Goal: Transaction & Acquisition: Purchase product/service

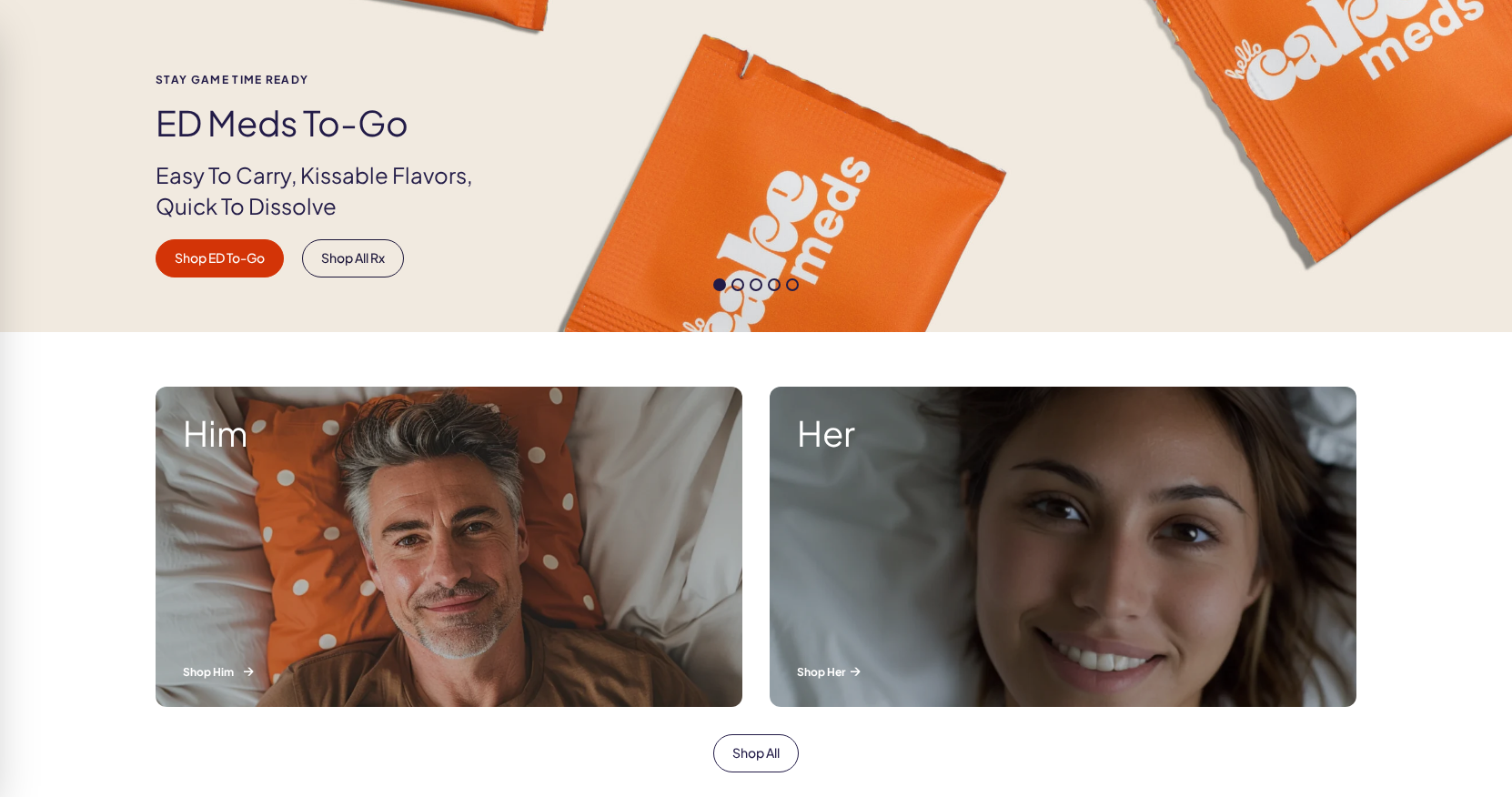
scroll to position [395, 0]
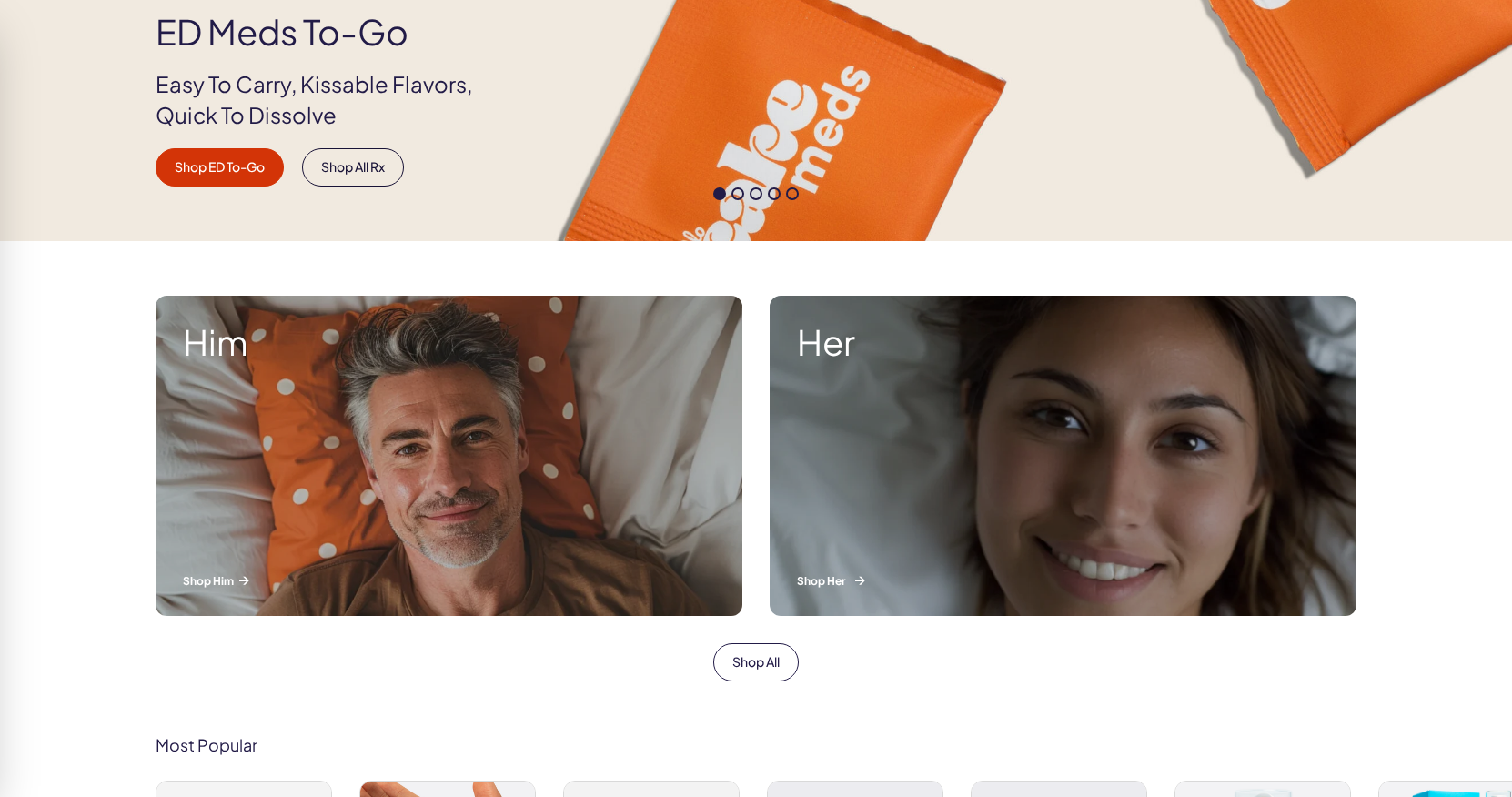
click at [820, 584] on p "Shop Her" at bounding box center [1063, 580] width 532 height 16
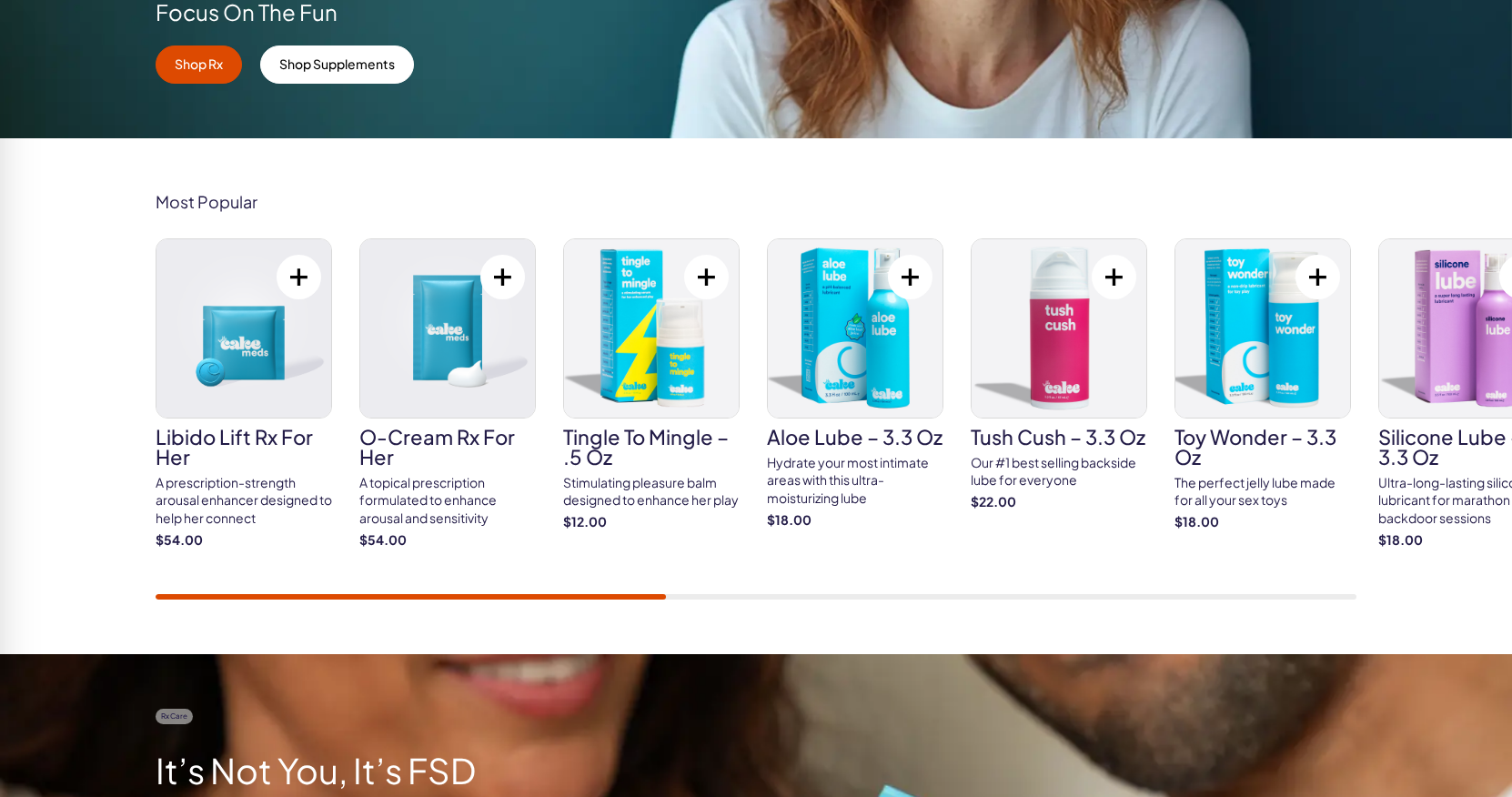
scroll to position [525, 0]
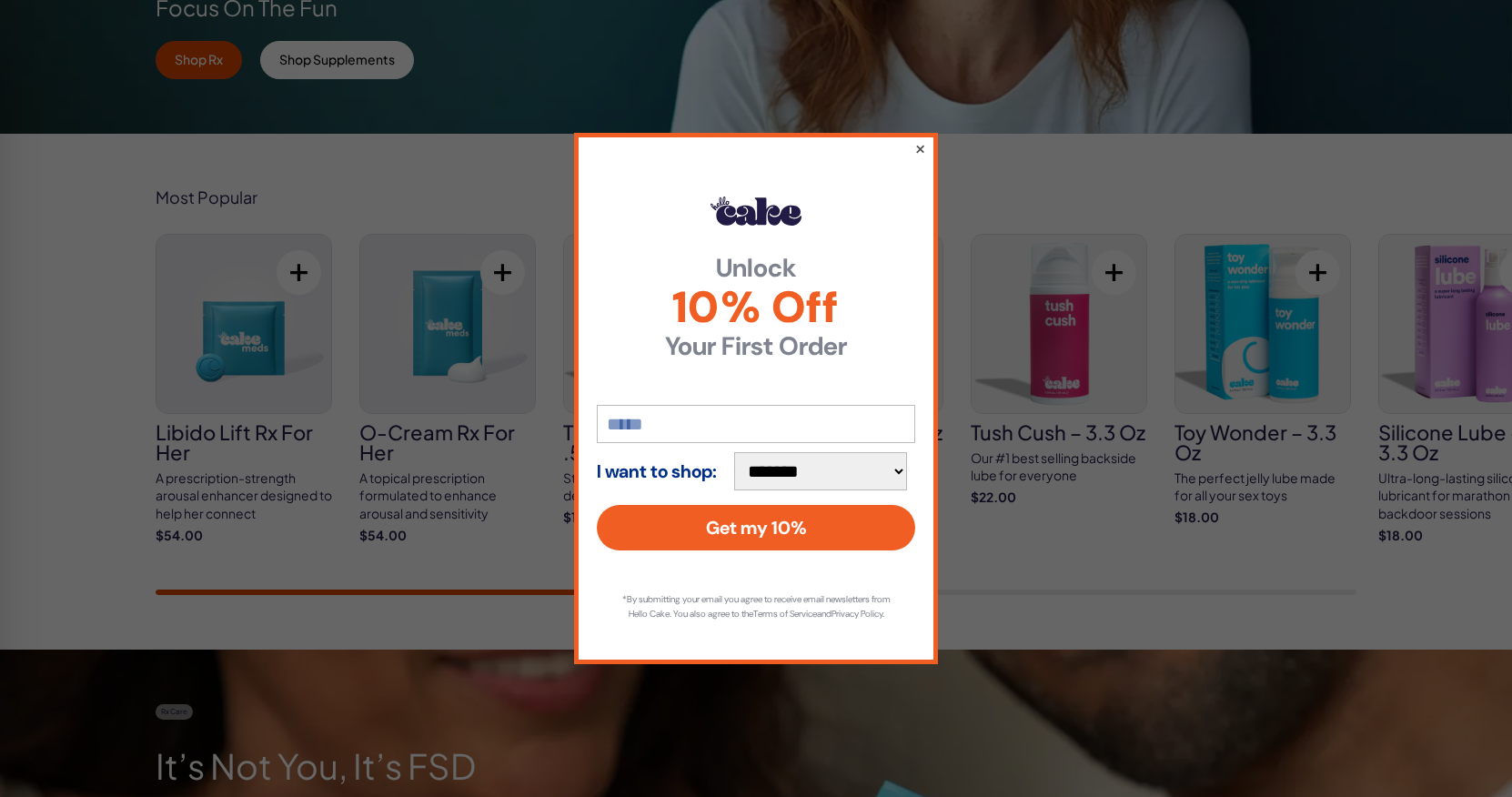
click at [921, 142] on button "×" at bounding box center [920, 148] width 12 height 22
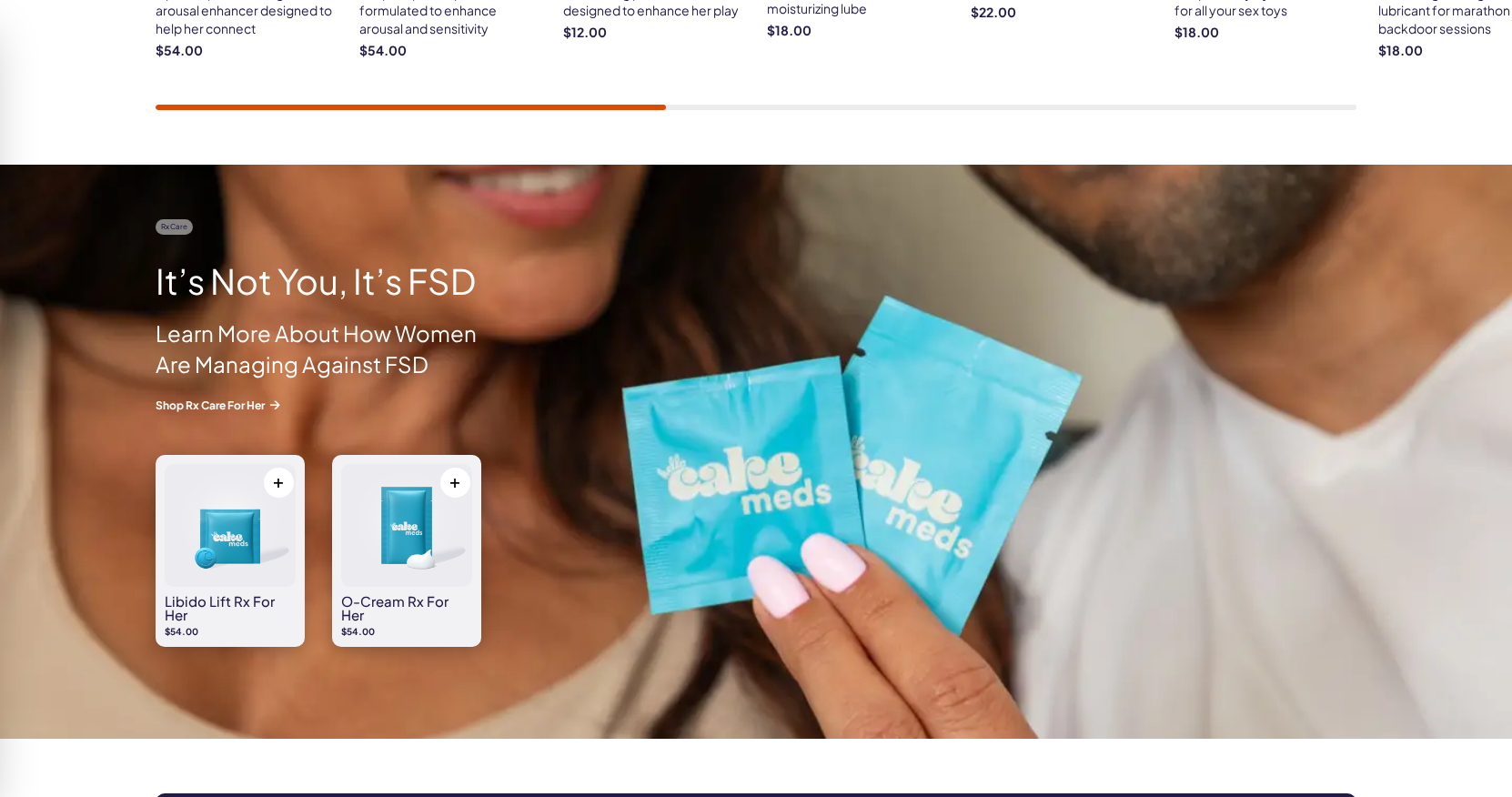
scroll to position [1001, 0]
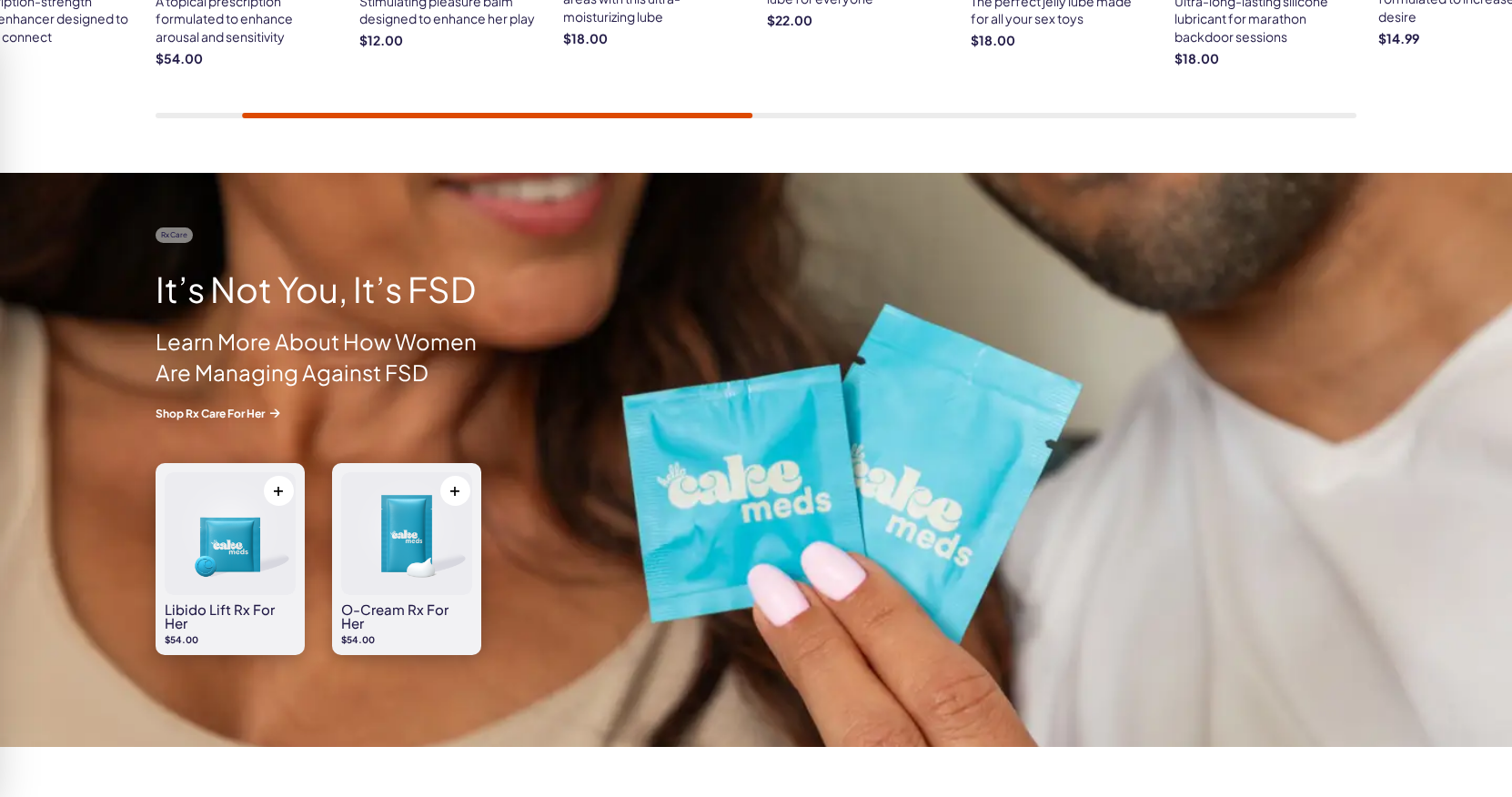
click at [245, 557] on img at bounding box center [230, 533] width 131 height 122
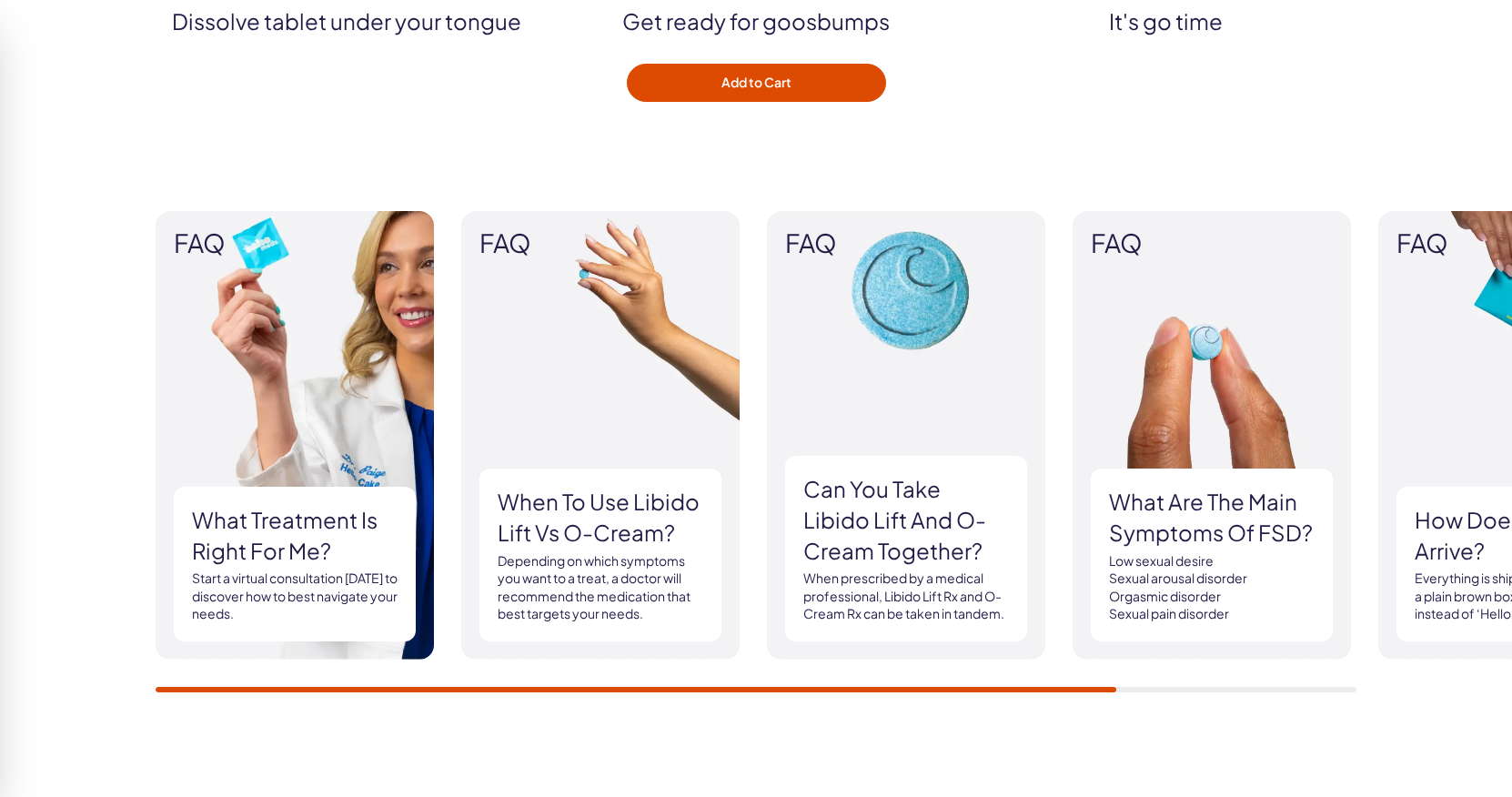
scroll to position [2407, 0]
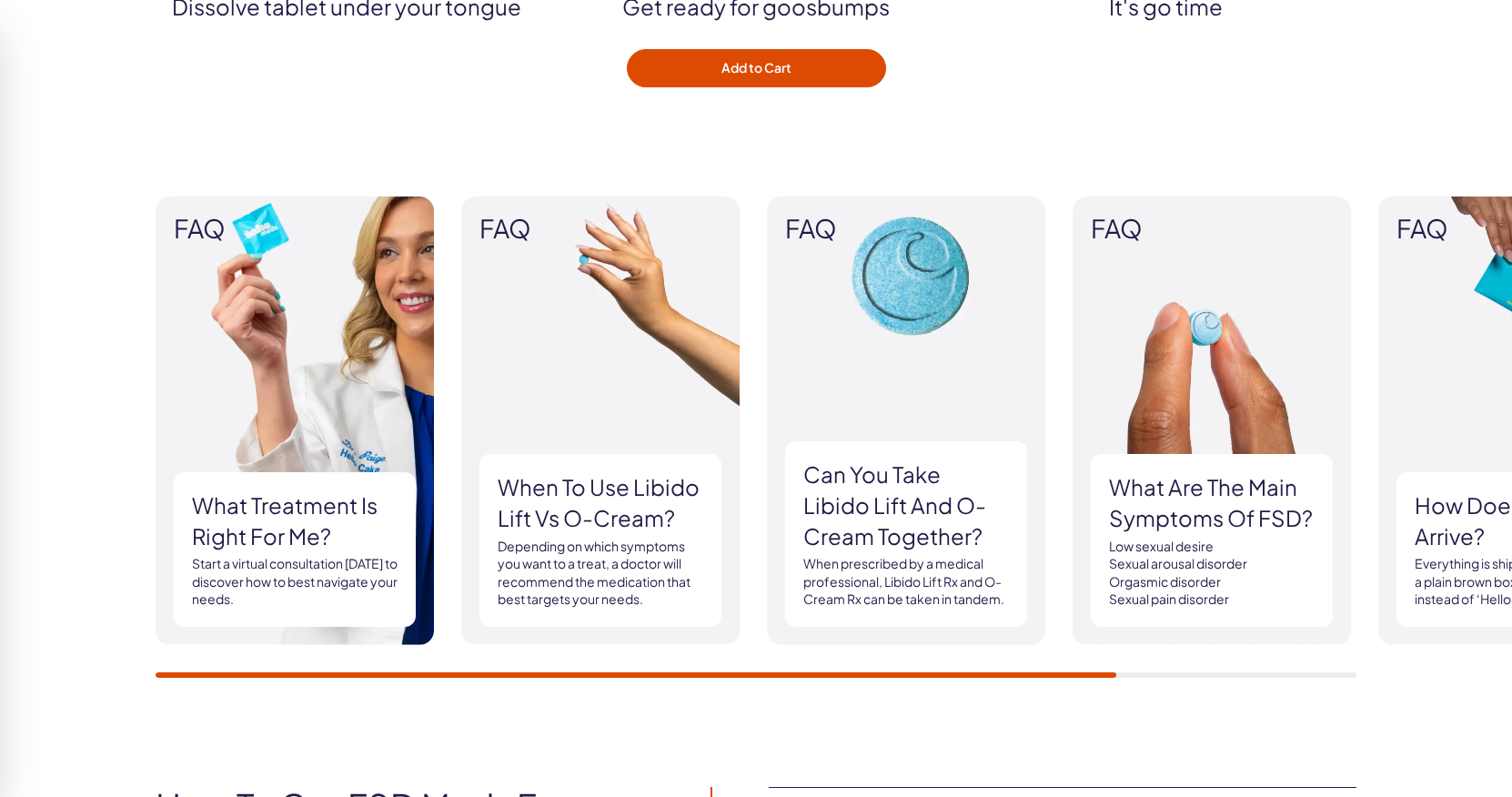
click at [526, 245] on img at bounding box center [600, 421] width 278 height 449
click at [588, 518] on h3 "When to use Libido Lift vs O-Cream?" at bounding box center [601, 502] width 206 height 61
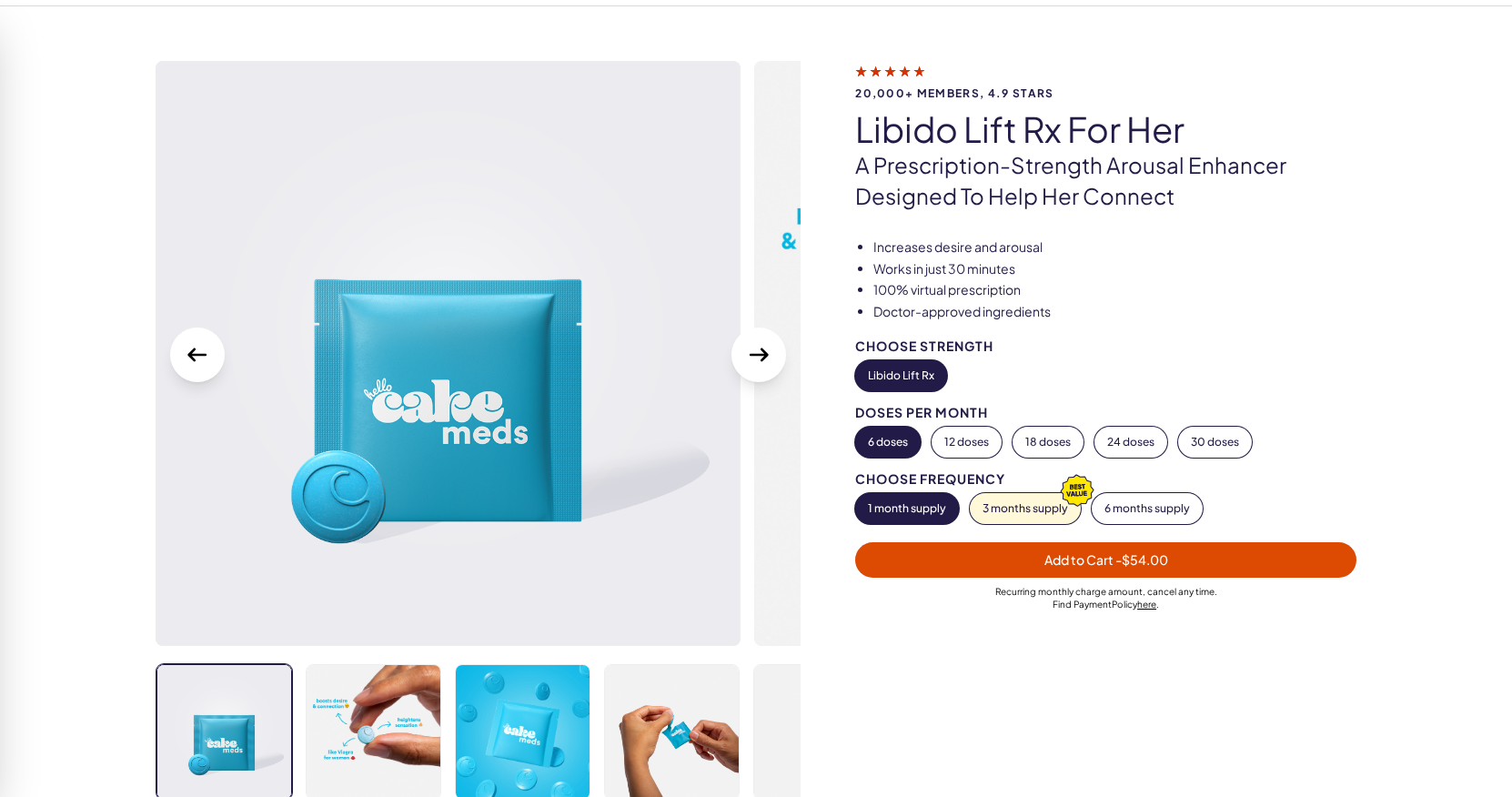
scroll to position [59, 0]
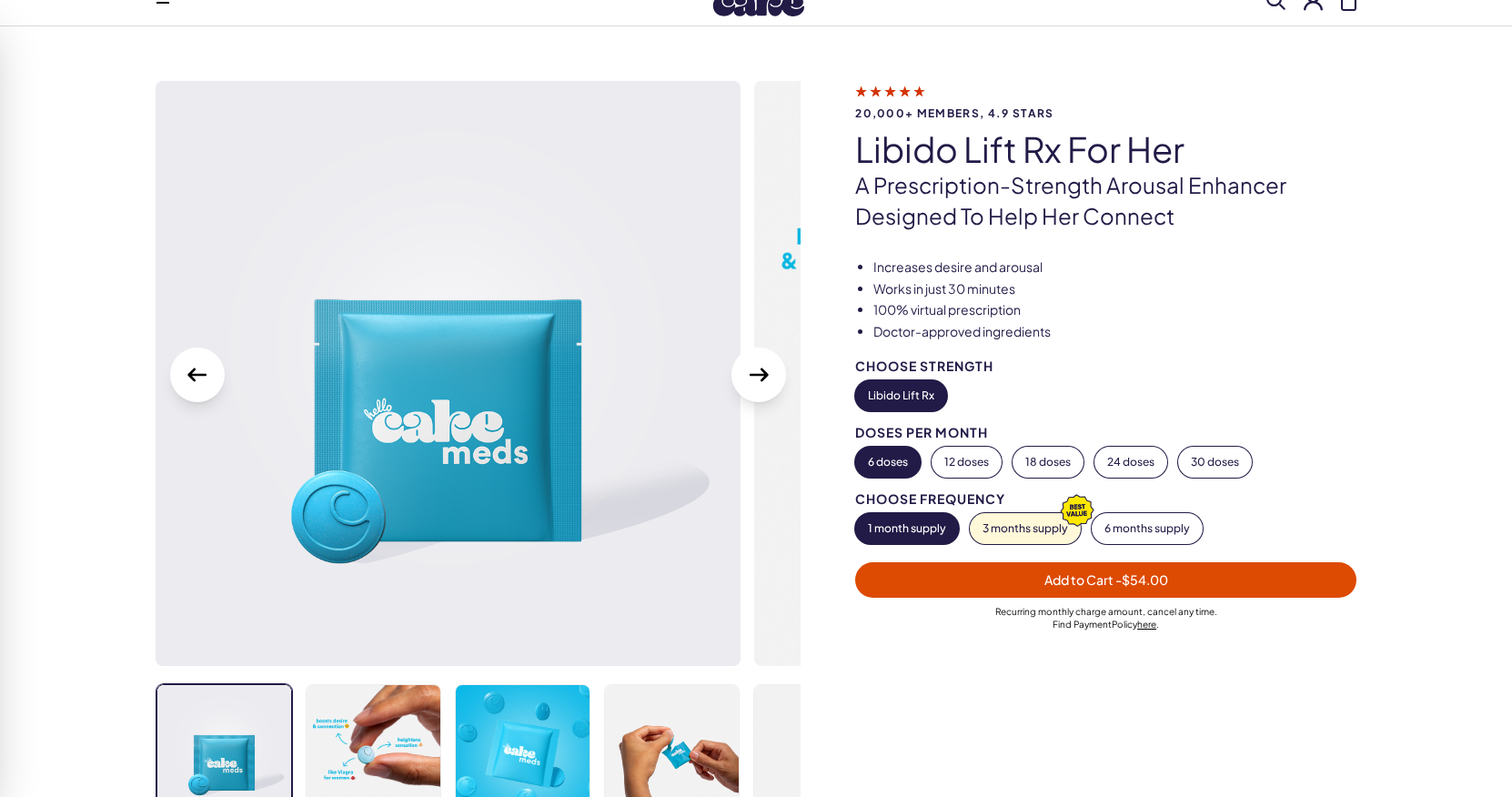
click at [763, 377] on icon "Next Slide" at bounding box center [759, 374] width 19 height 14
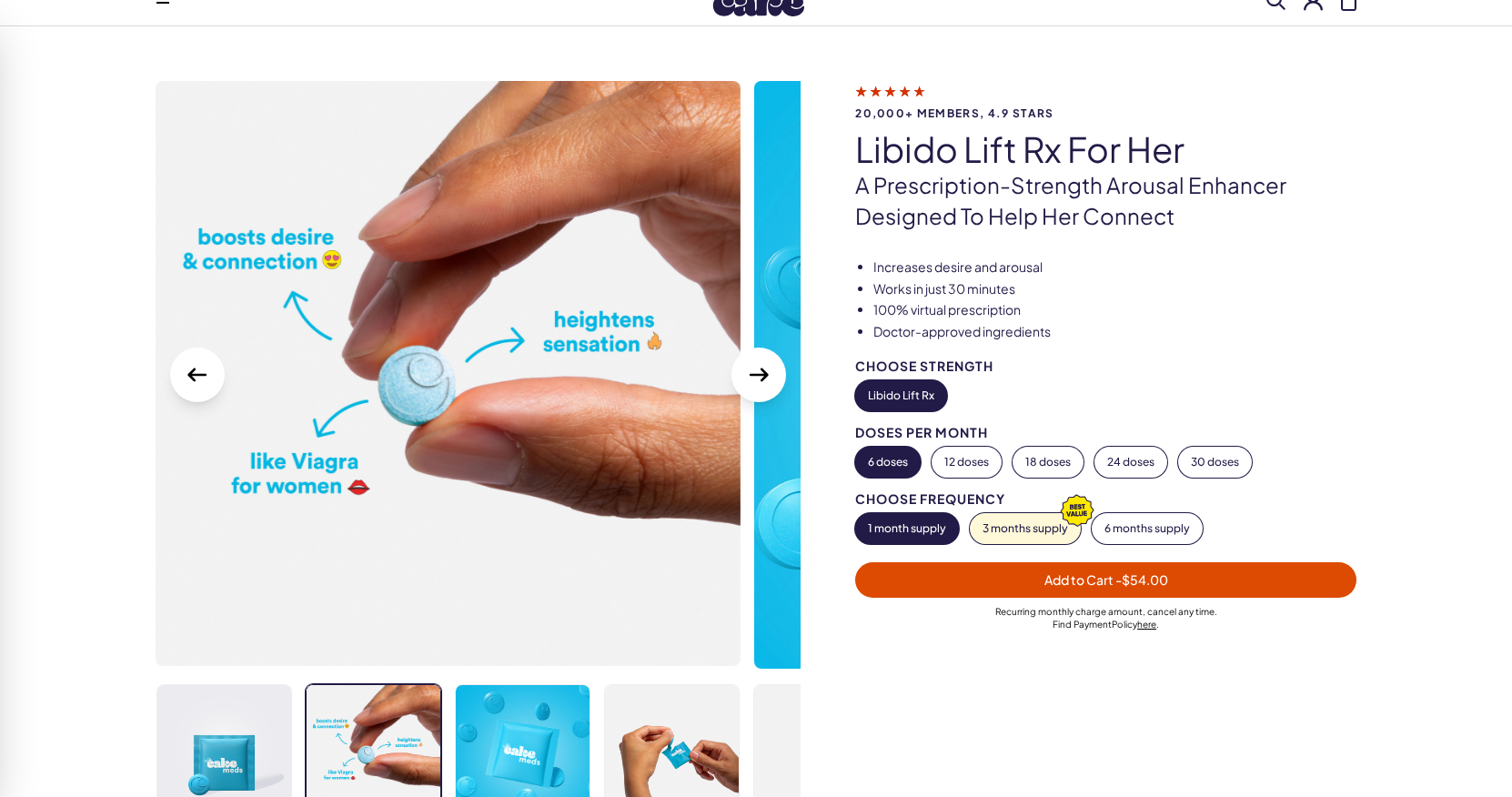
click at [762, 379] on icon "Next Slide" at bounding box center [759, 374] width 19 height 14
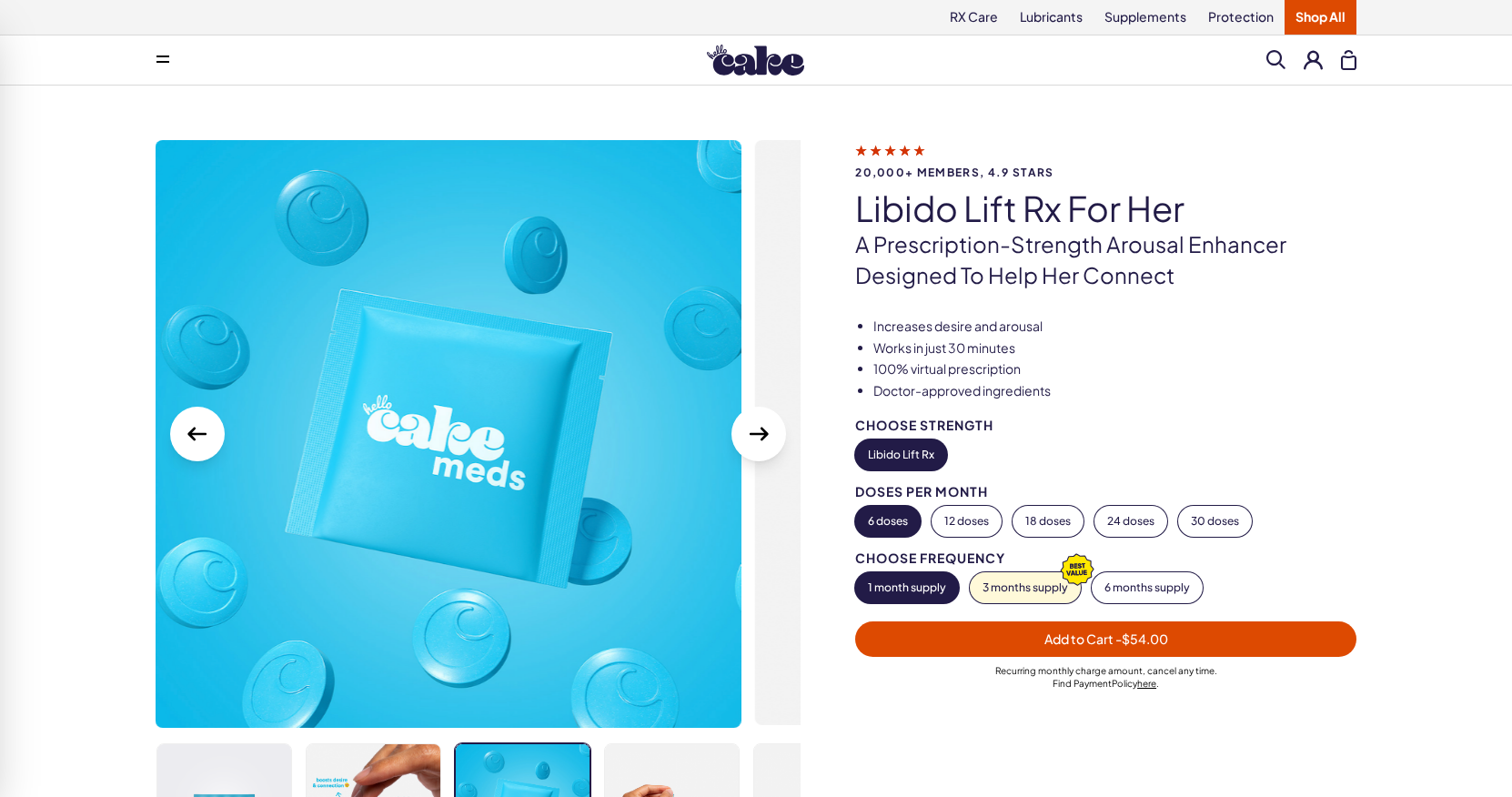
scroll to position [0, 0]
click at [169, 59] on span at bounding box center [163, 60] width 13 height 9
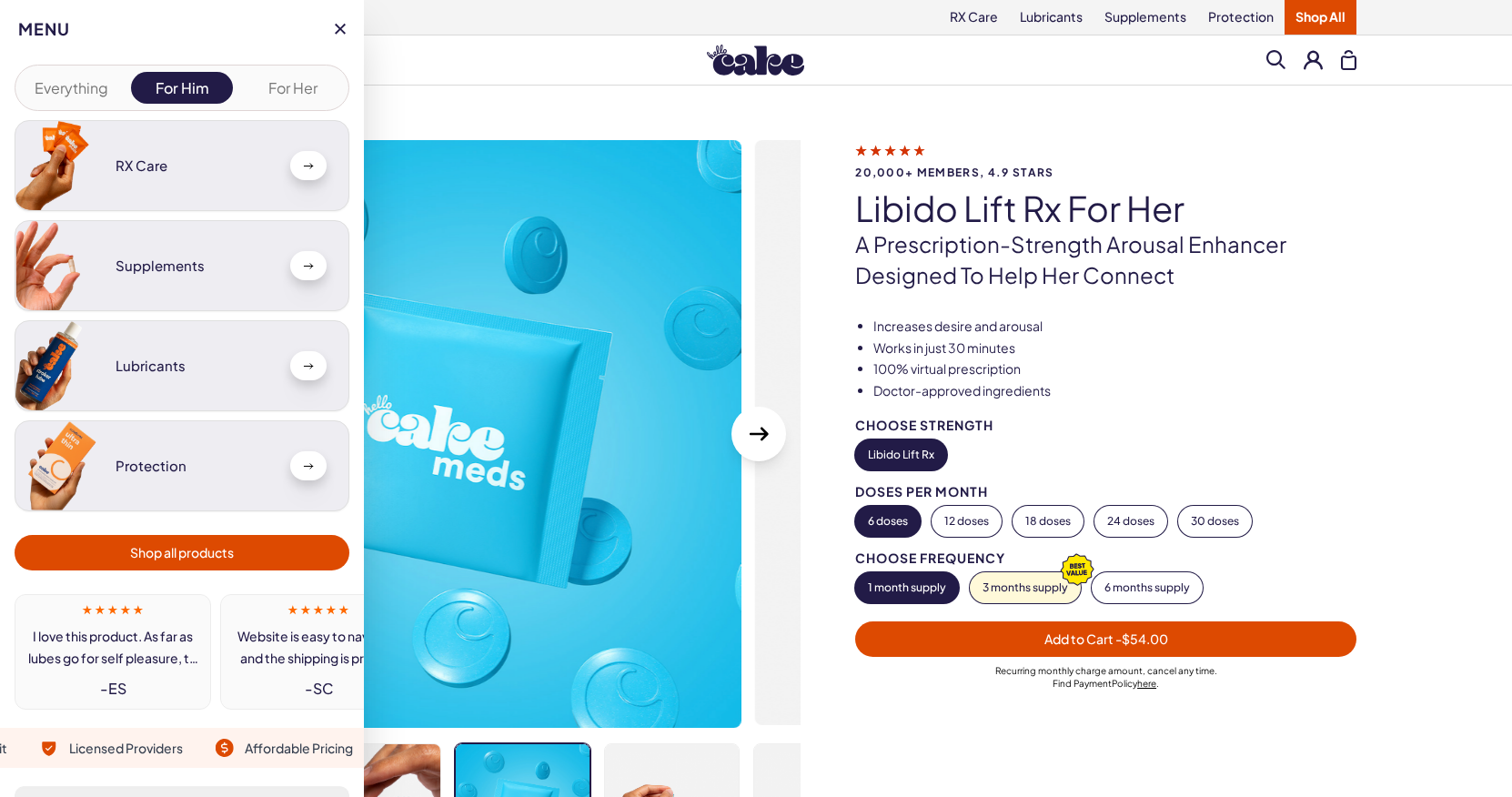
click at [301, 167] on div at bounding box center [308, 165] width 36 height 29
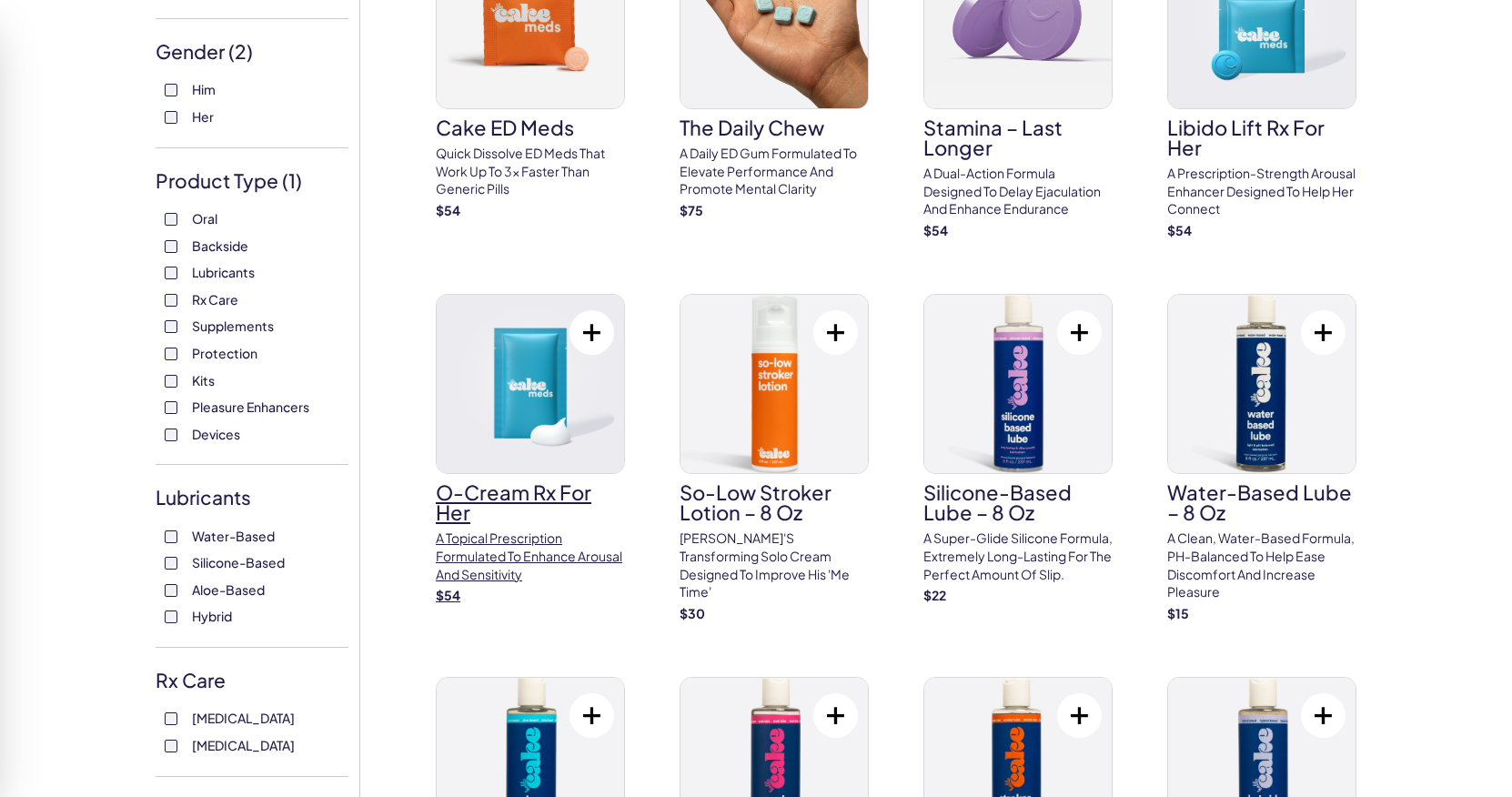
scroll to position [237, 0]
click at [511, 494] on h3 "O-Cream Rx for Her" at bounding box center [530, 500] width 189 height 40
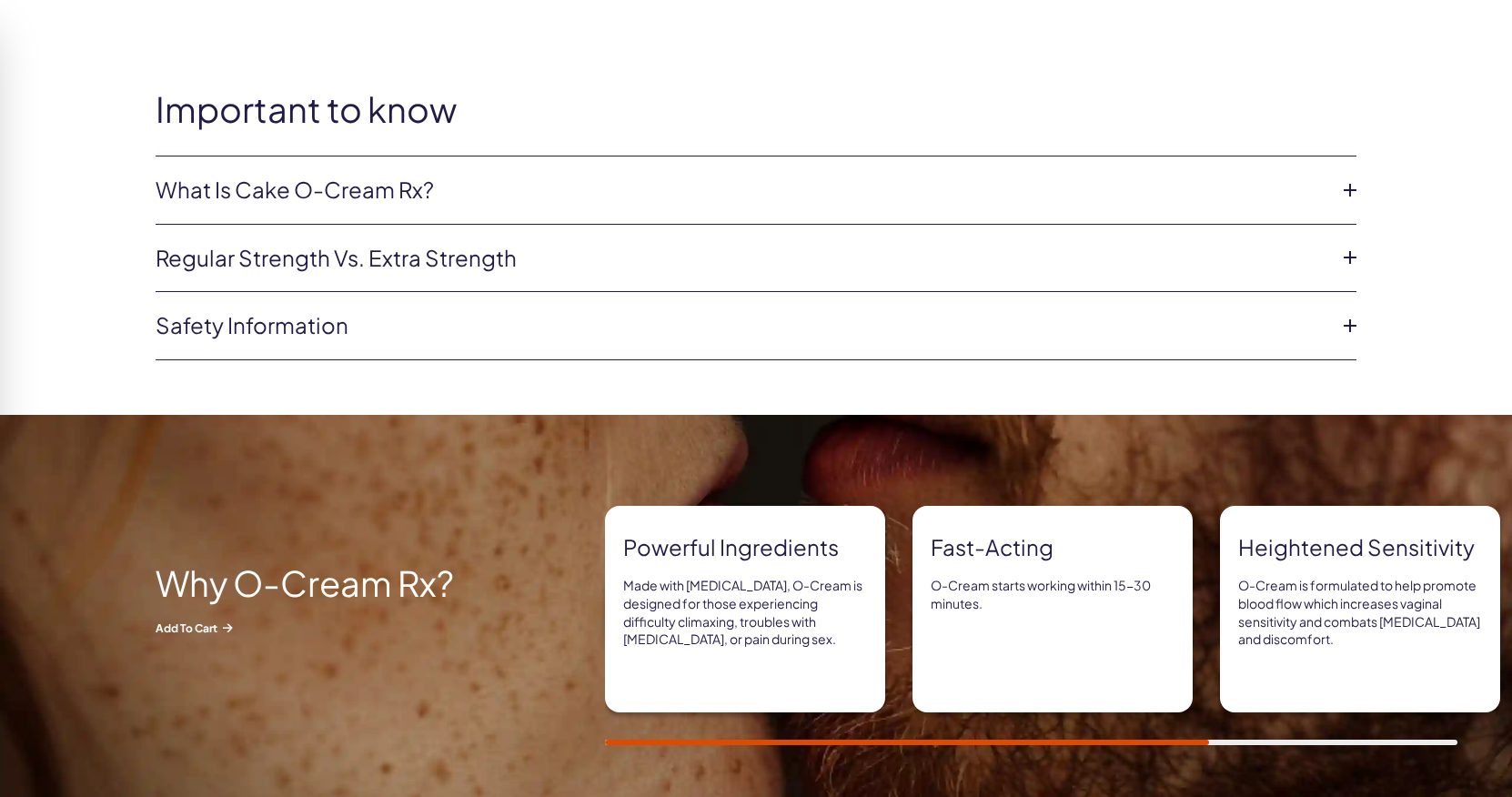
scroll to position [882, 0]
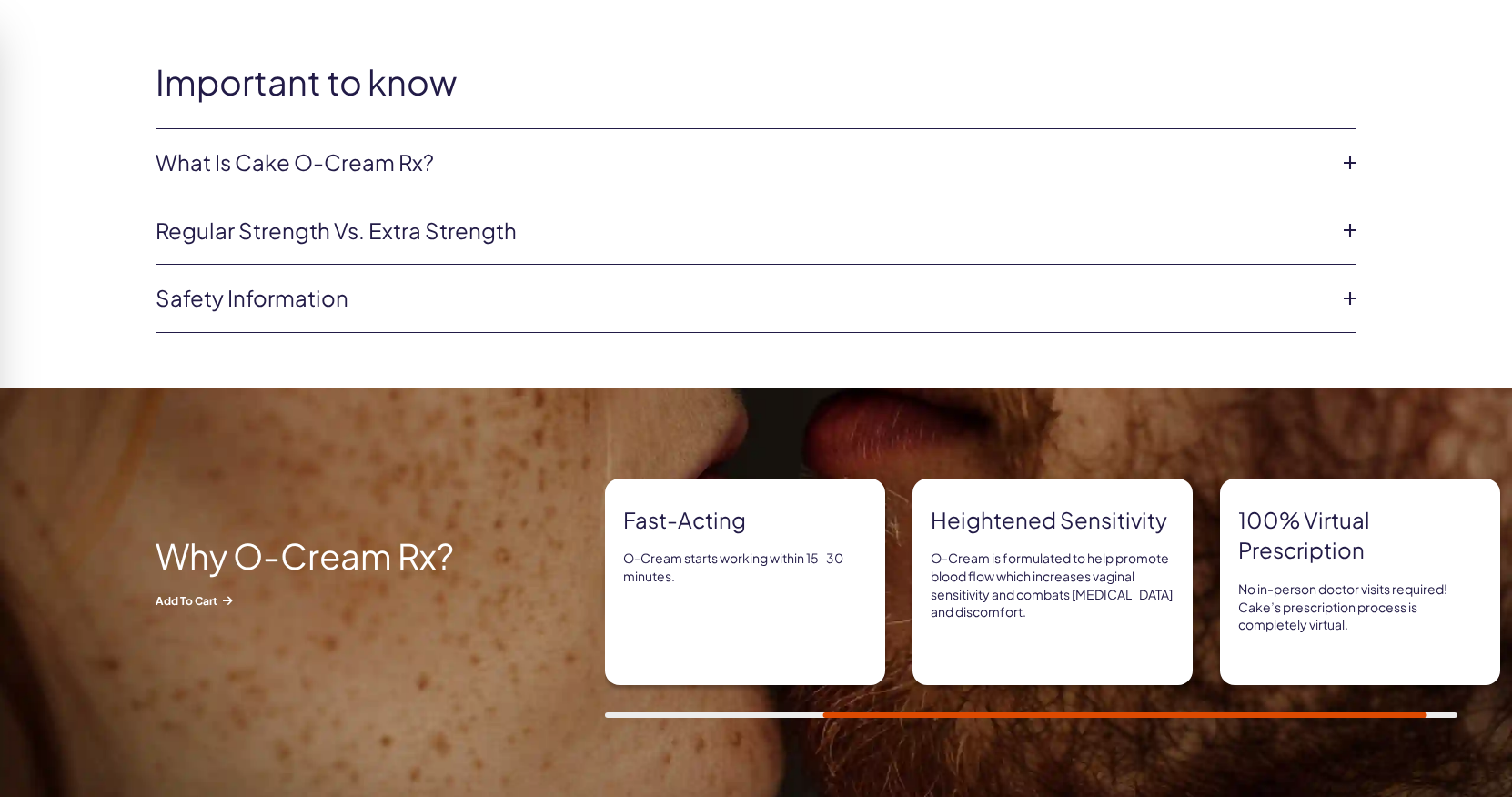
click at [1349, 159] on icon at bounding box center [1349, 162] width 27 height 27
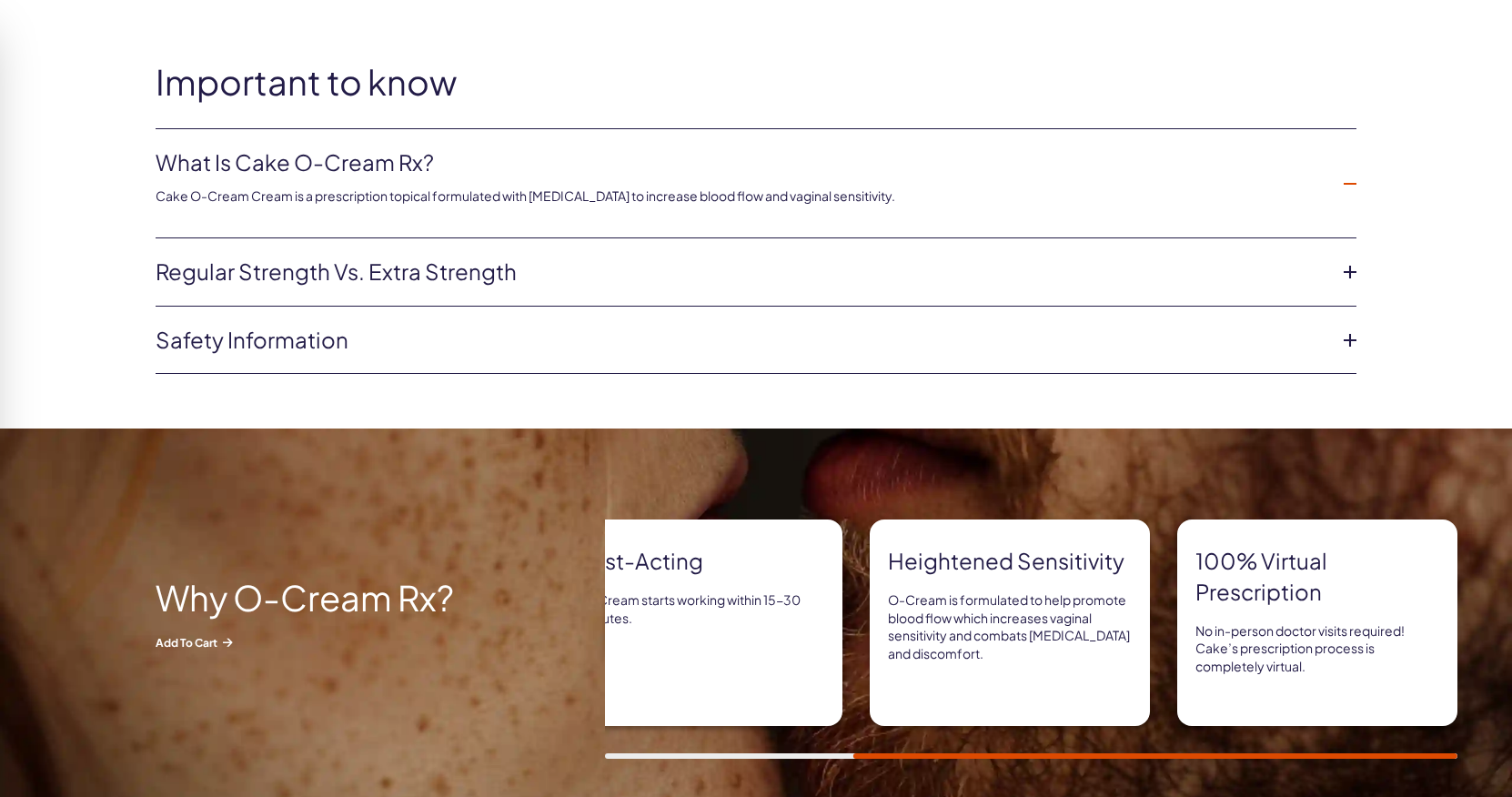
click at [1349, 159] on li "What is Cake O-Cream Rx? Cake O-Cream Cream is a prescription topical formulate…" at bounding box center [756, 183] width 1201 height 109
click at [1349, 182] on icon at bounding box center [1349, 183] width 27 height 27
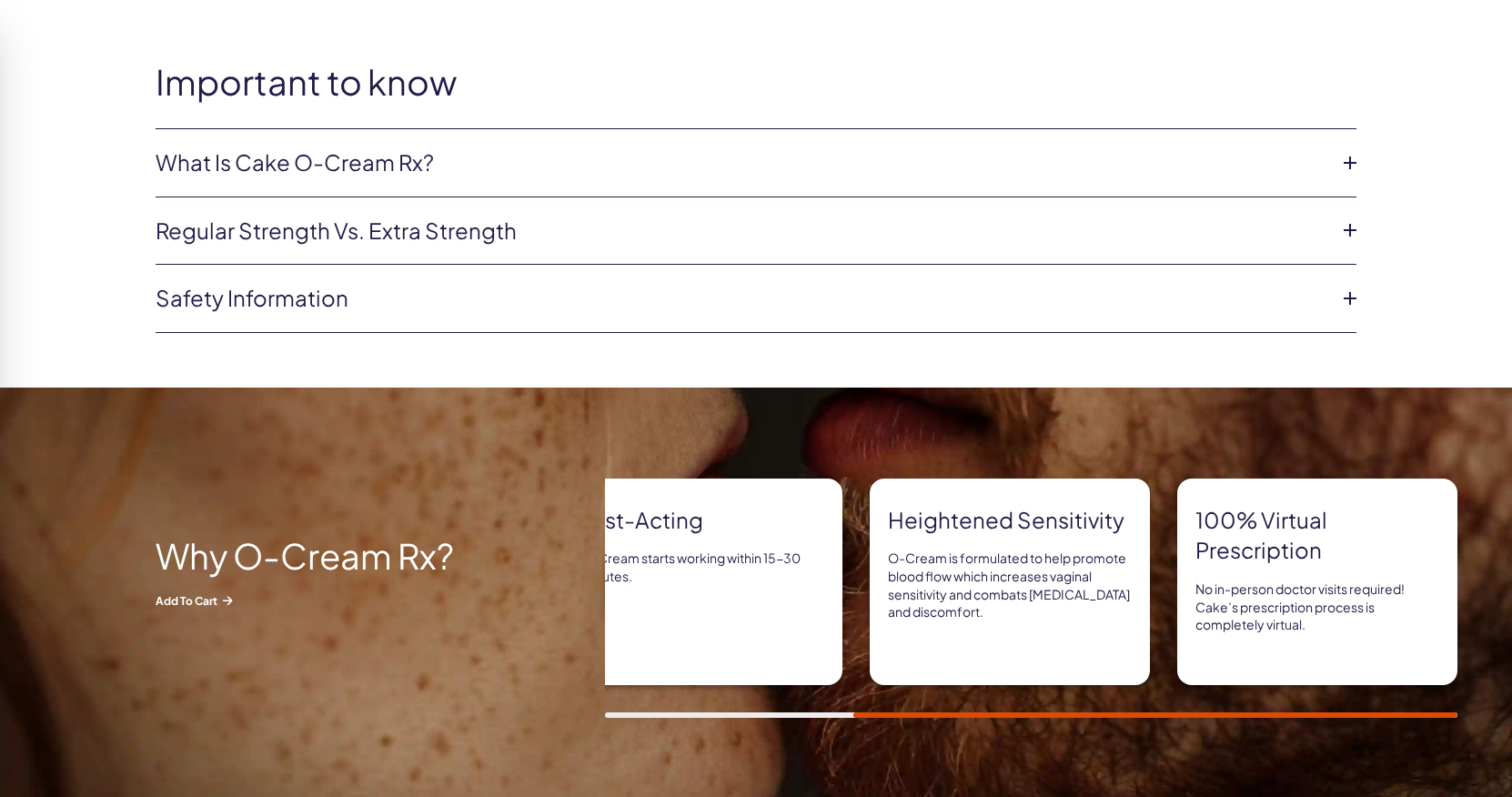
click at [1350, 225] on icon at bounding box center [1349, 230] width 27 height 27
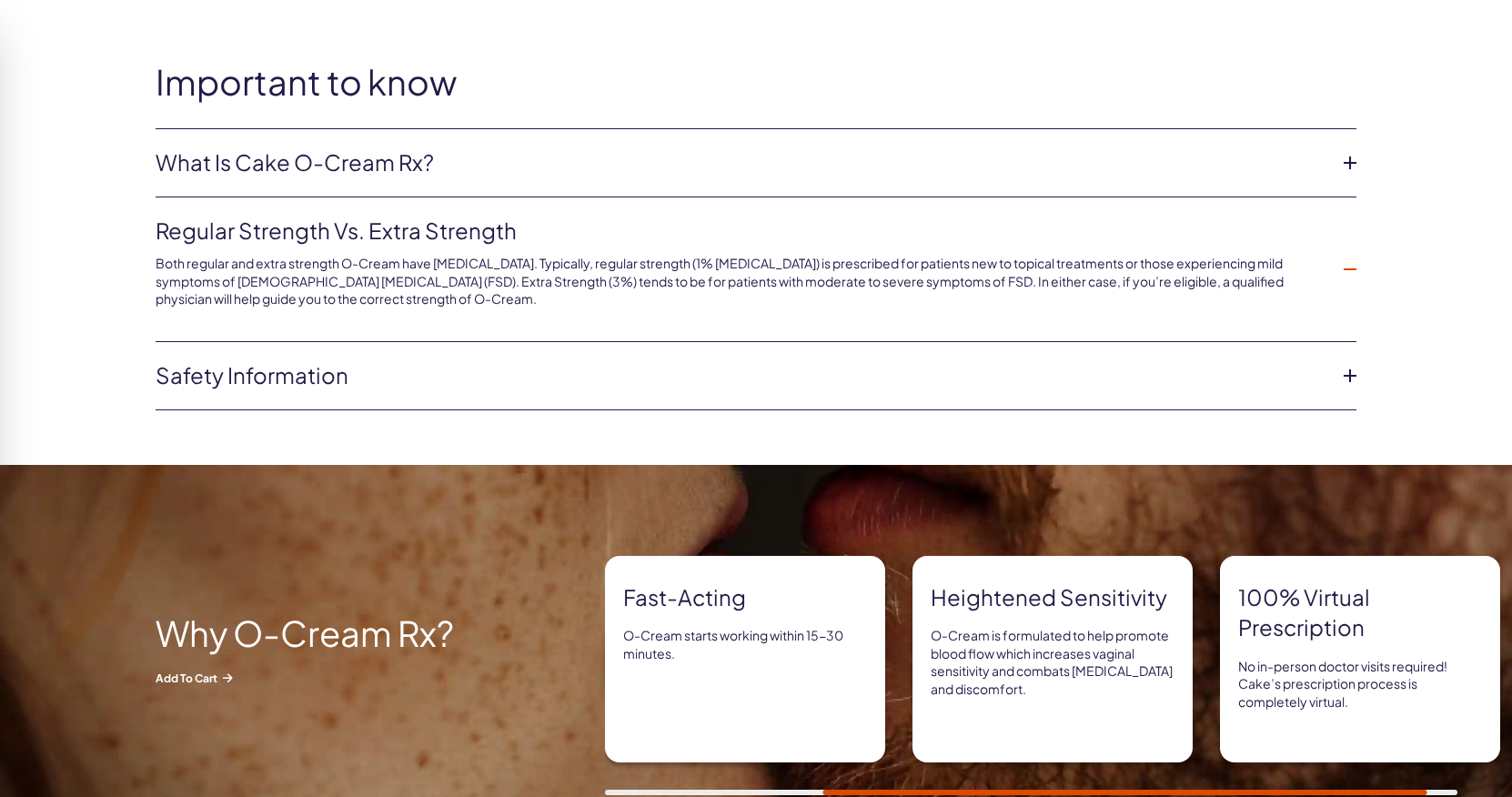
click at [1350, 225] on li "Regular strength vs. extra strength Both regular and extra strength O-Cream hav…" at bounding box center [756, 270] width 1201 height 145
click at [1350, 265] on icon at bounding box center [1349, 269] width 27 height 27
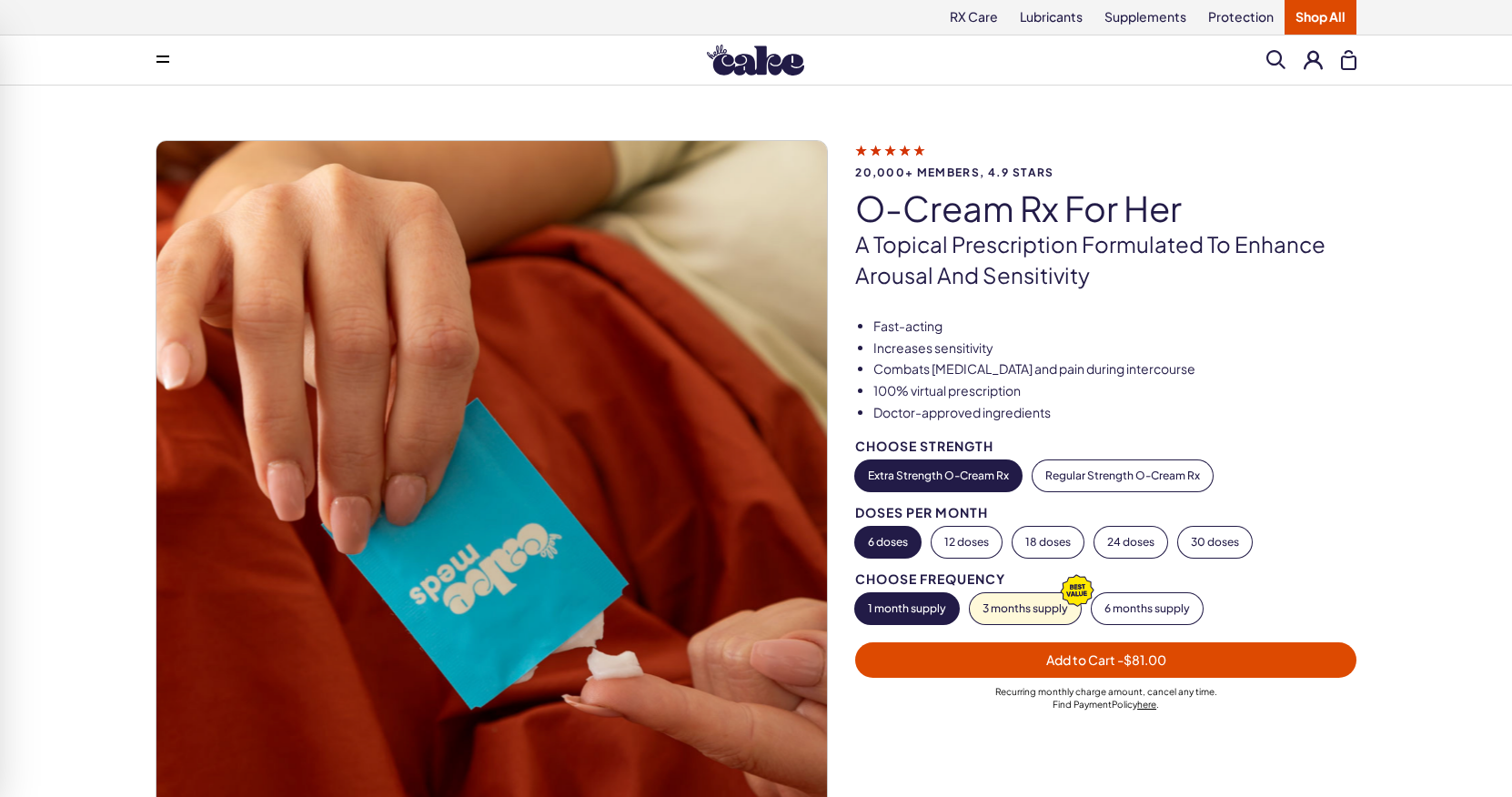
scroll to position [0, 0]
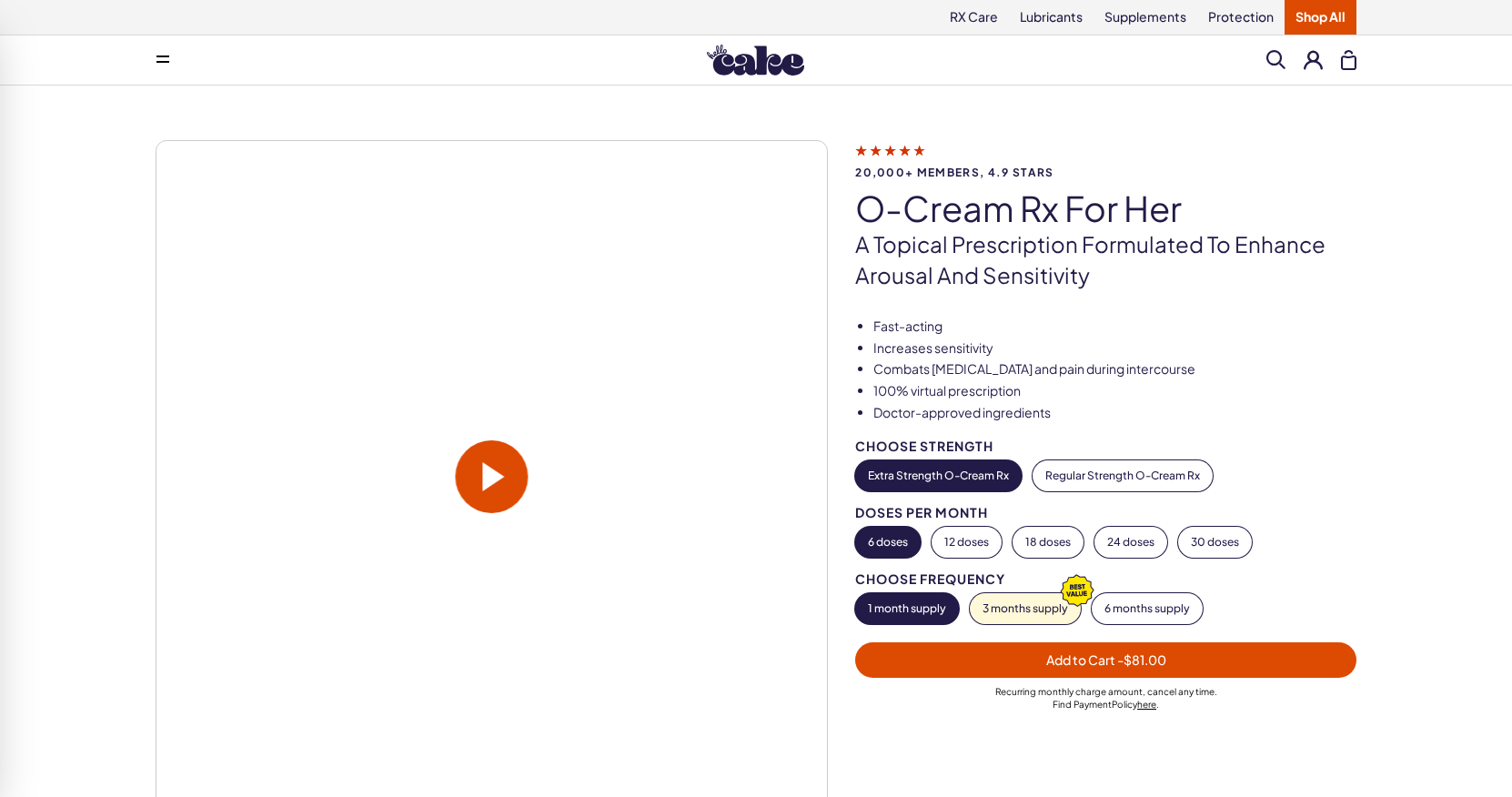
click at [1029, 656] on span "Add to Cart - $81.00" at bounding box center [1105, 660] width 479 height 21
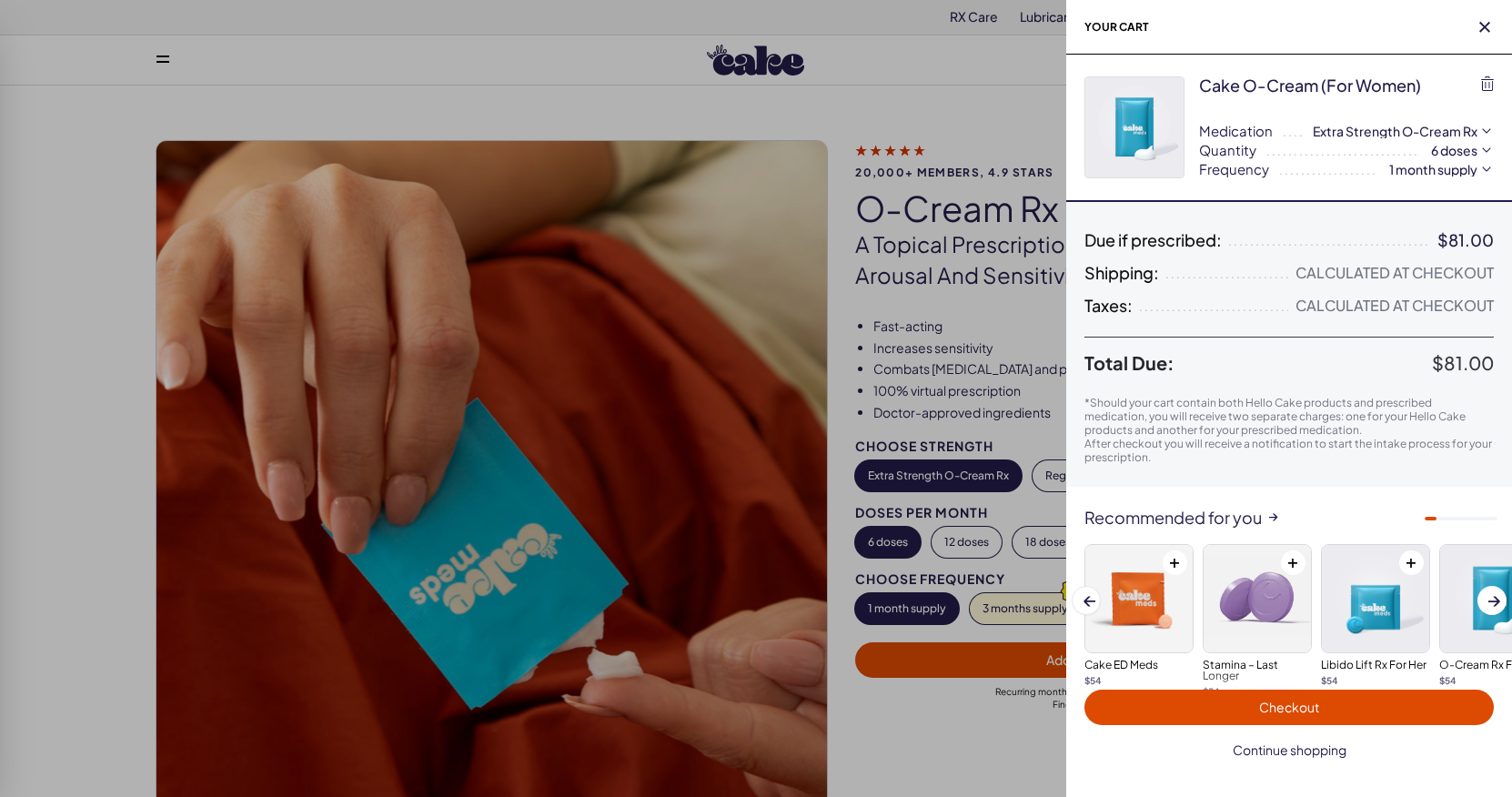
click at [1249, 751] on span "Continue shopping" at bounding box center [1290, 750] width 114 height 17
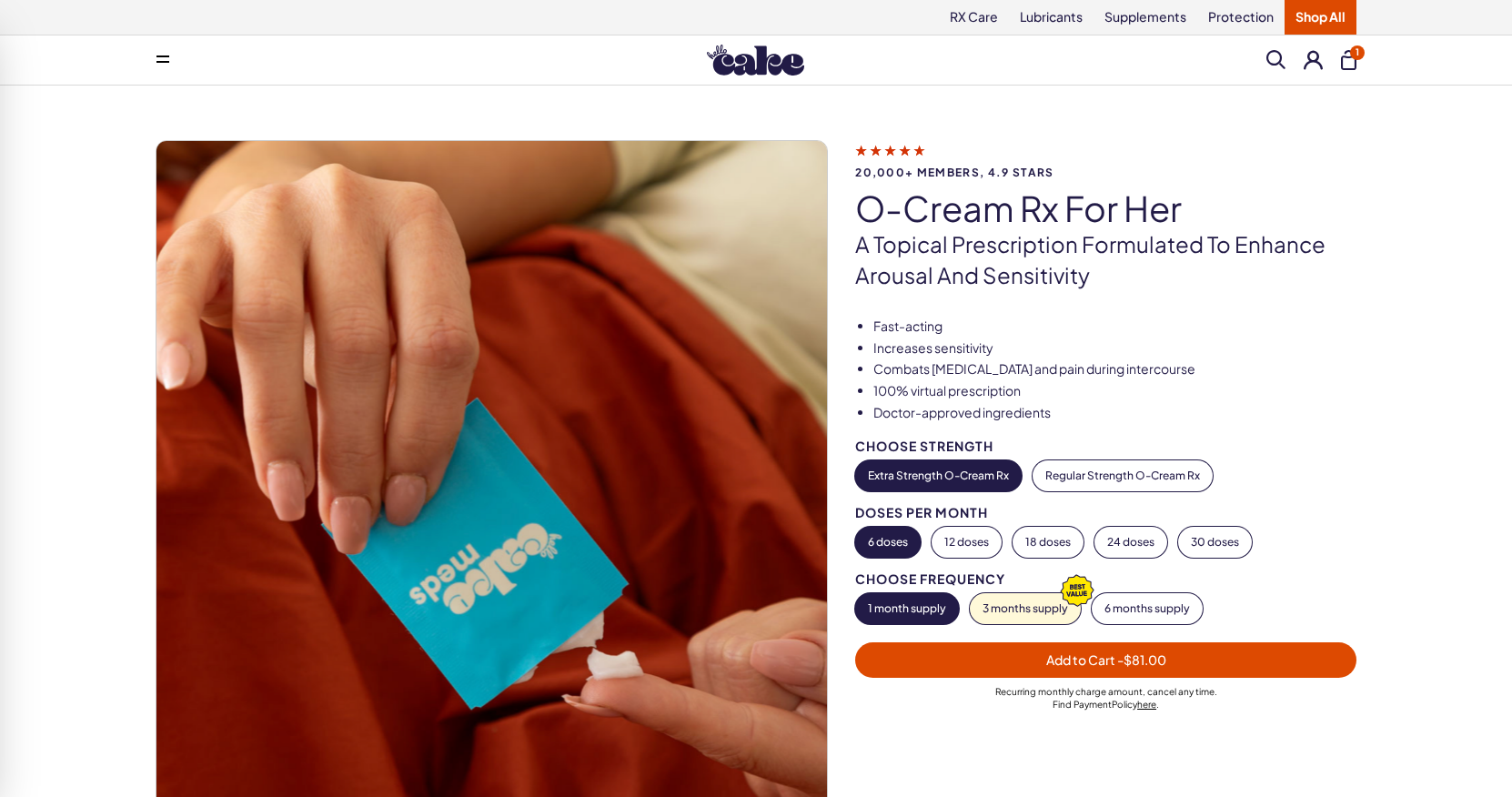
click at [165, 60] on span at bounding box center [163, 60] width 13 height 9
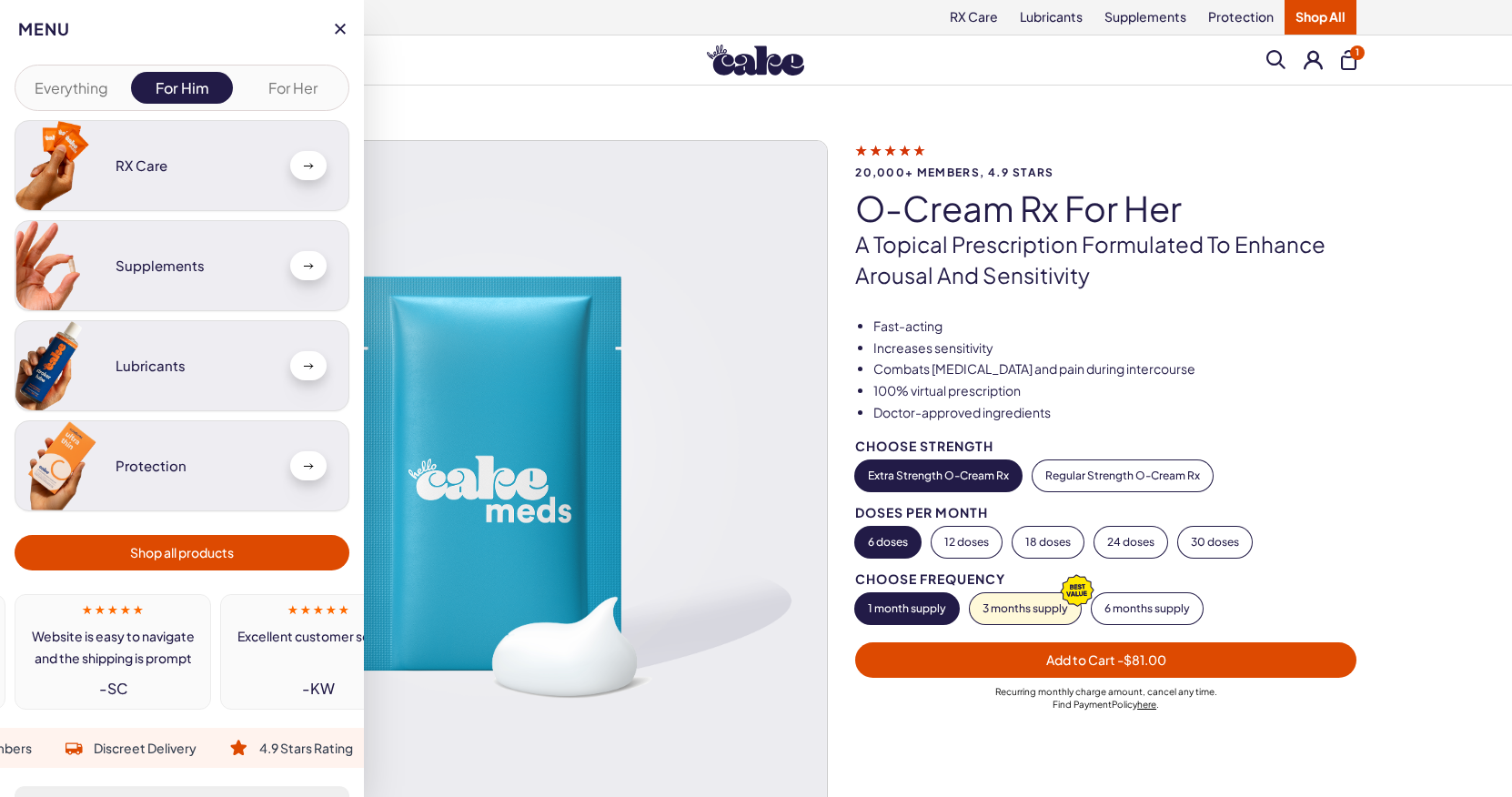
click at [203, 556] on span "Shop all products" at bounding box center [182, 552] width 104 height 21
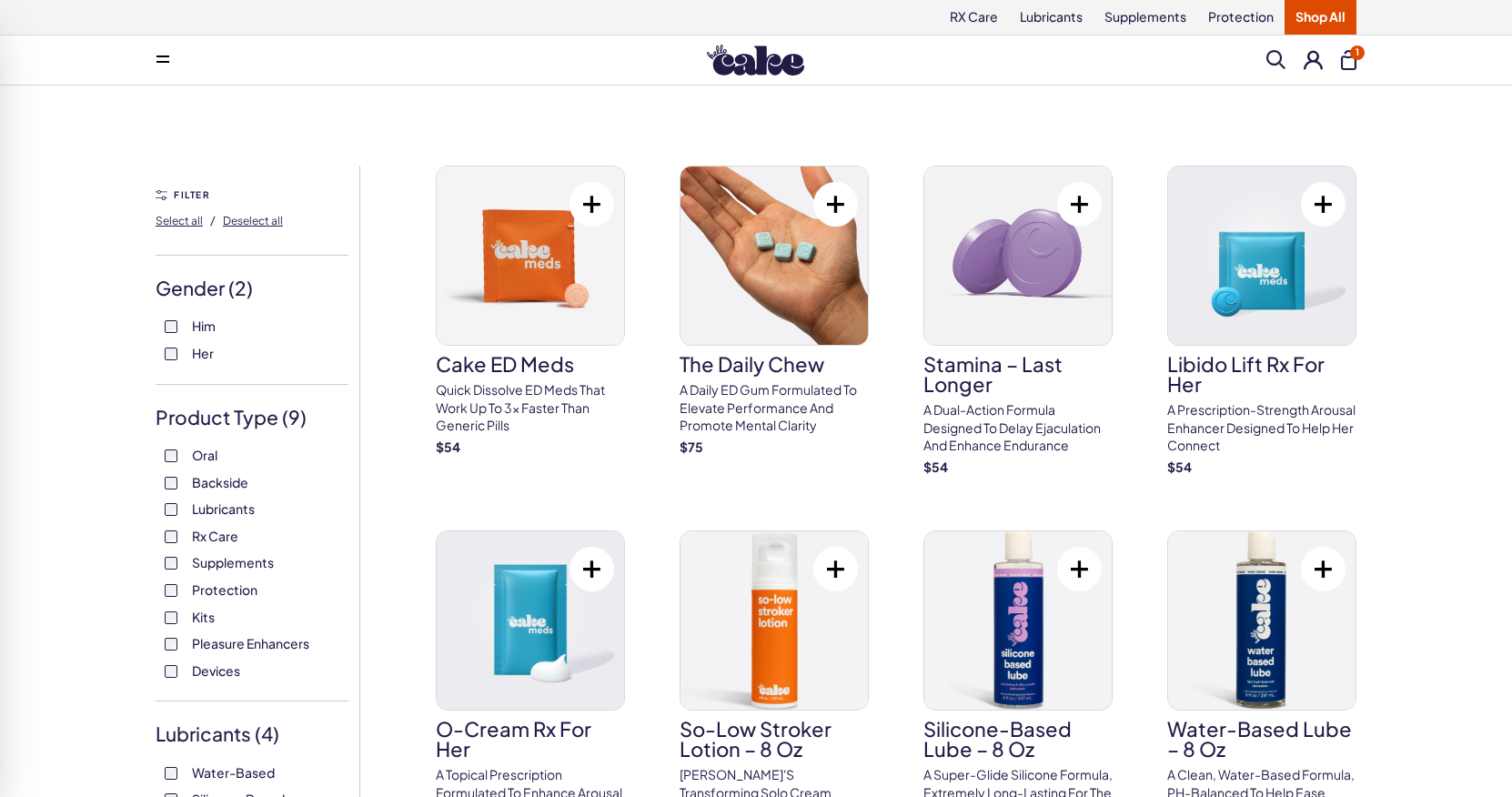
click at [1349, 62] on button "1" at bounding box center [1348, 60] width 16 height 20
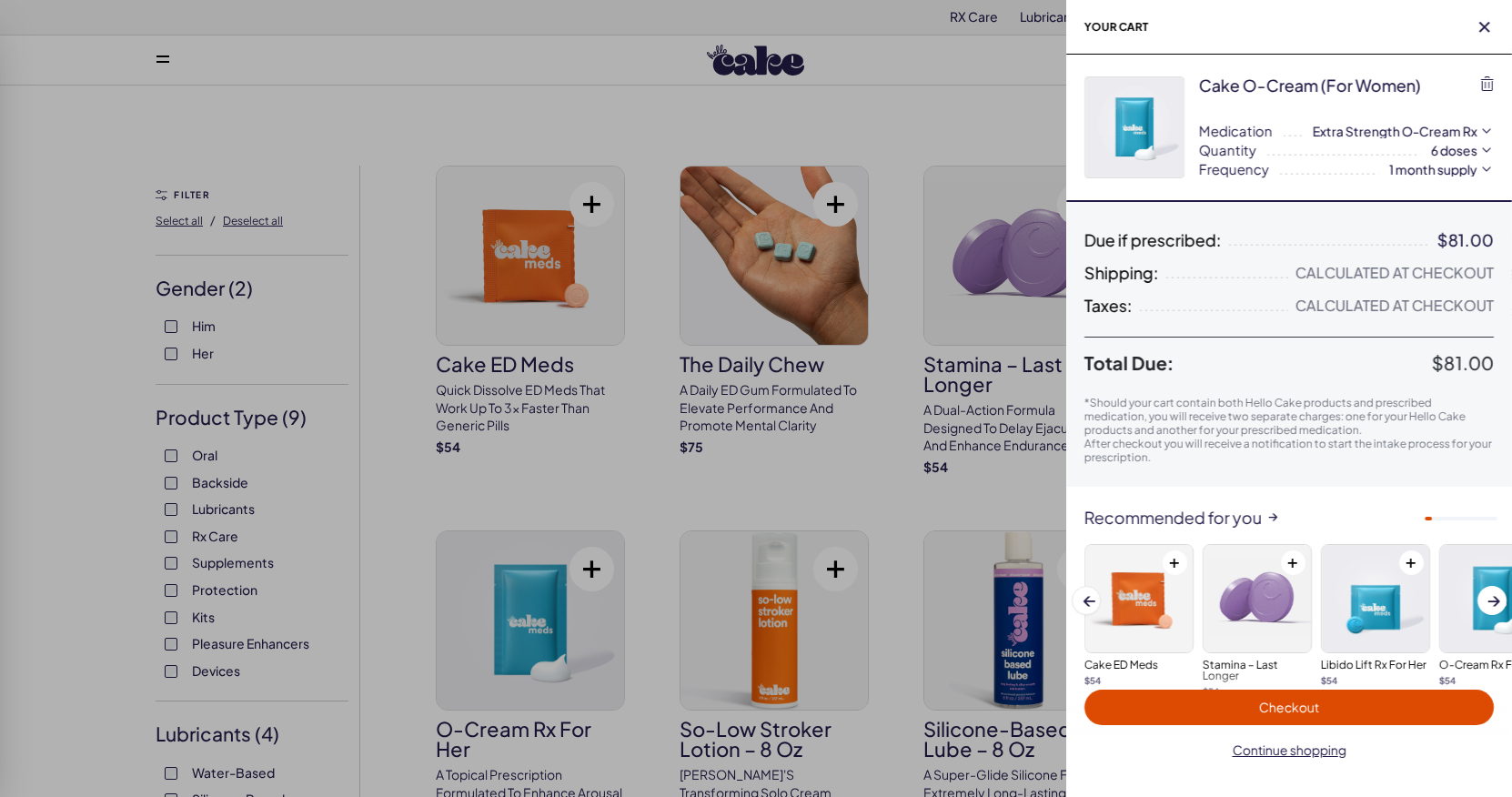
click at [1273, 715] on span "Checkout" at bounding box center [1289, 707] width 388 height 21
